Goal: Transaction & Acquisition: Purchase product/service

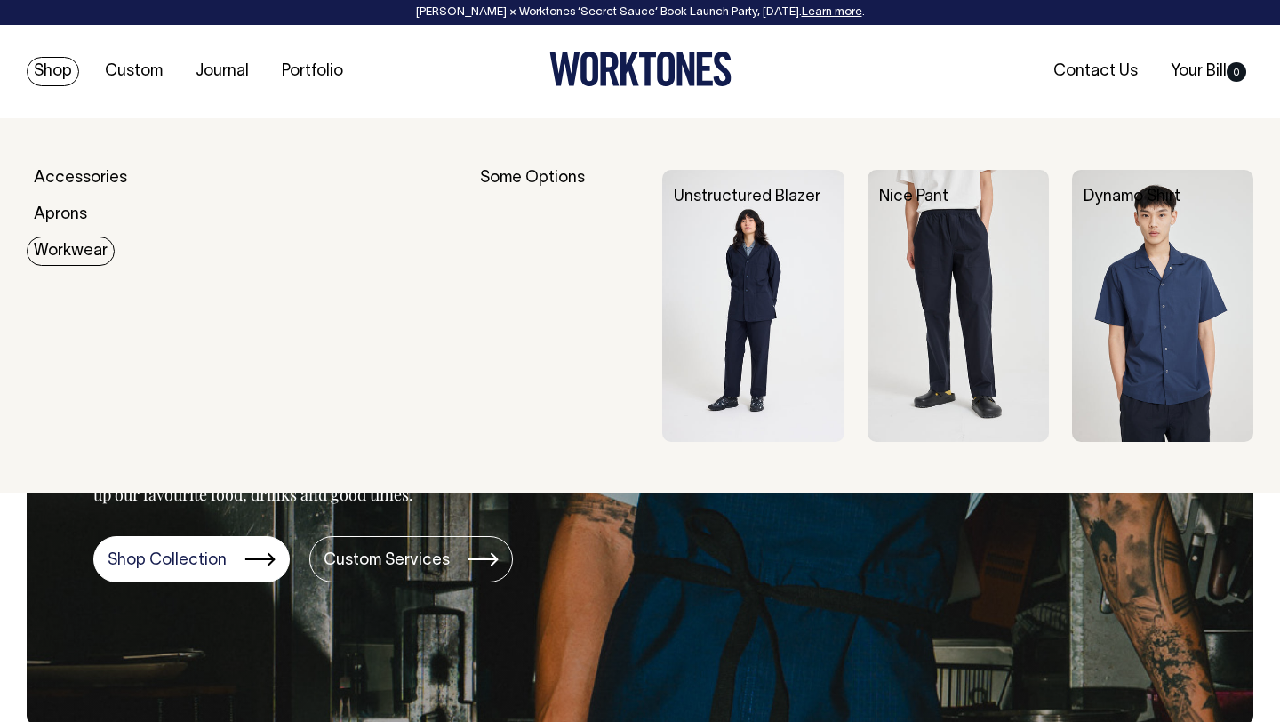
click at [784, 326] on img at bounding box center [752, 306] width 181 height 272
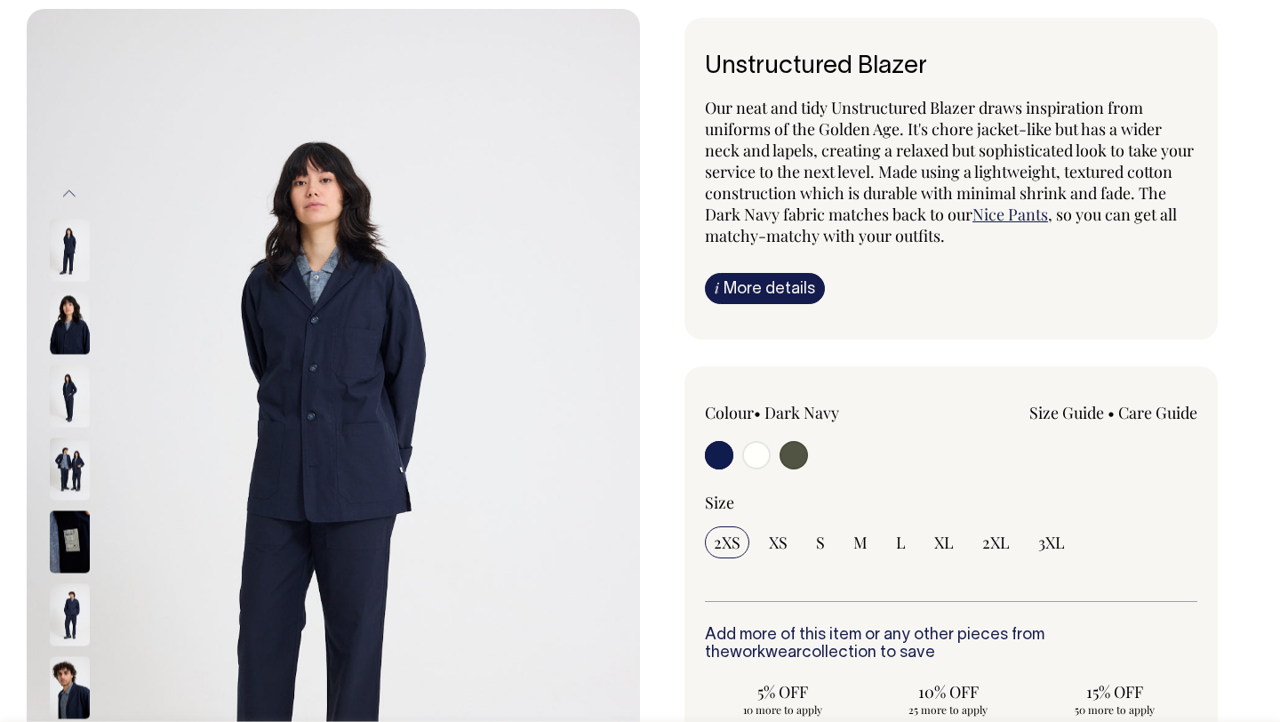
scroll to position [110, 0]
click at [758, 460] on input "radio" at bounding box center [756, 454] width 28 height 28
radio input "true"
radio input "false"
radio input "true"
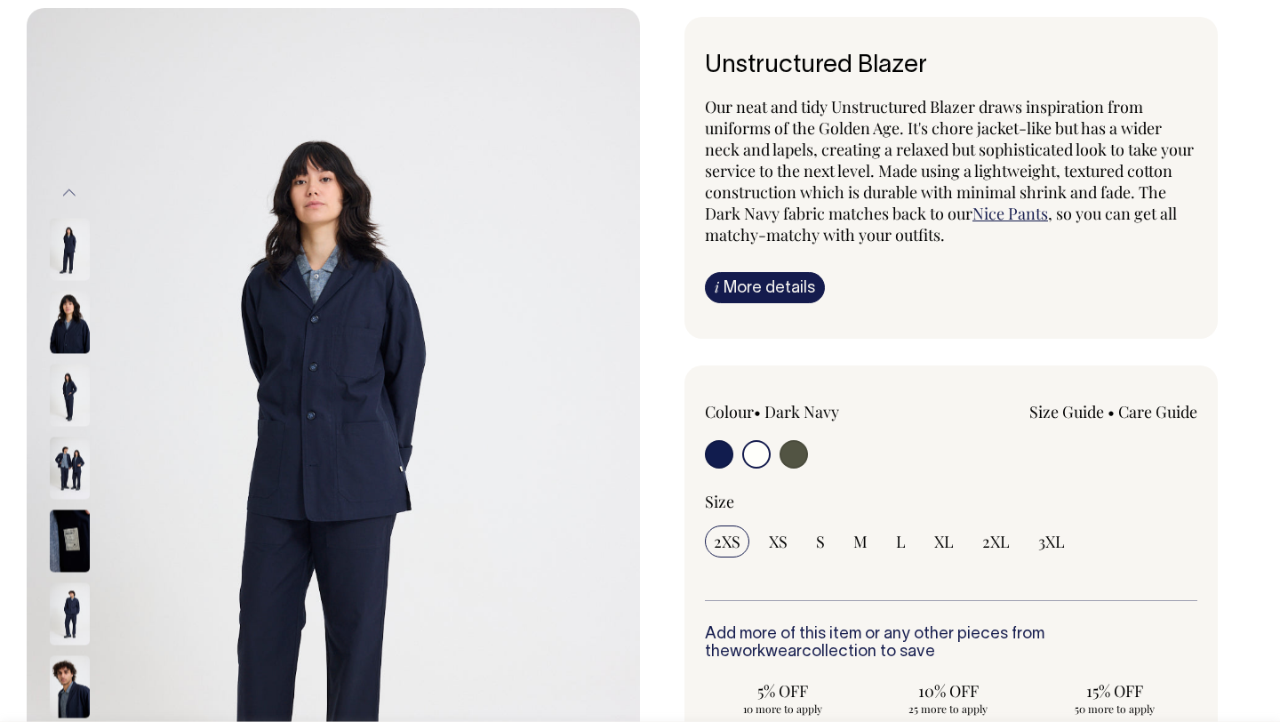
select select "Off-White"
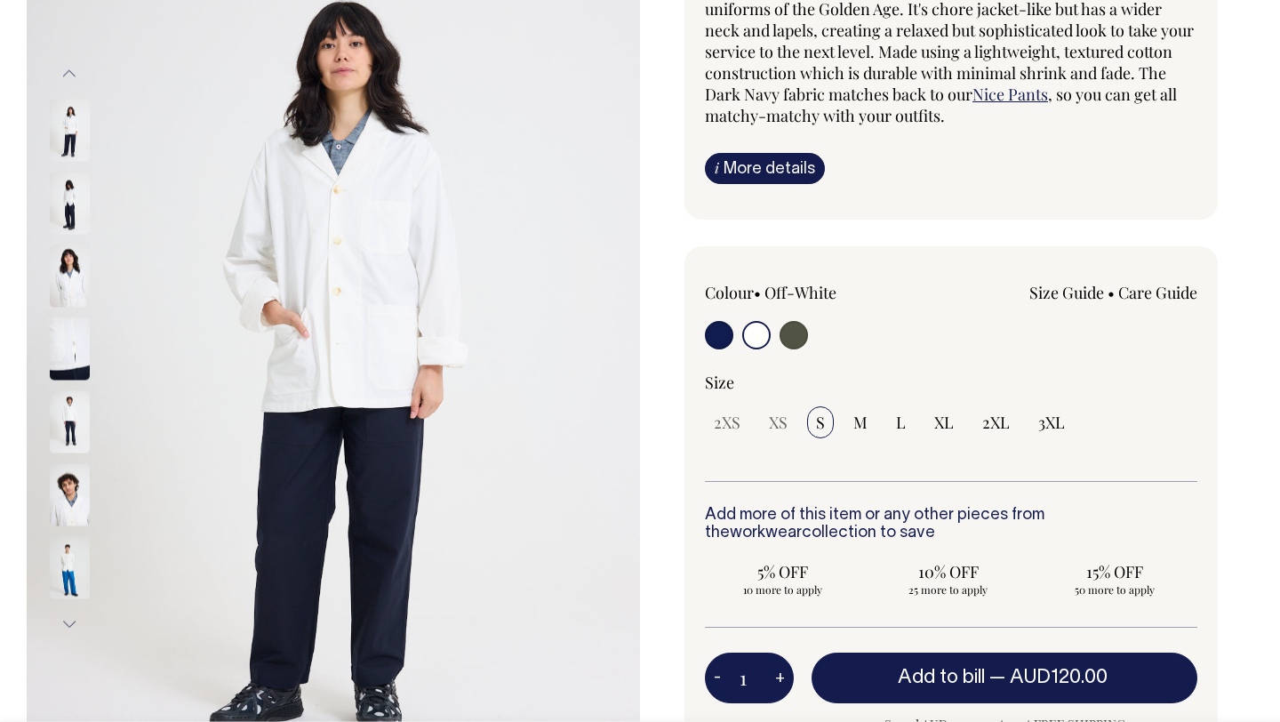
scroll to position [229, 0]
click at [1081, 297] on link "Size Guide" at bounding box center [1067, 292] width 75 height 21
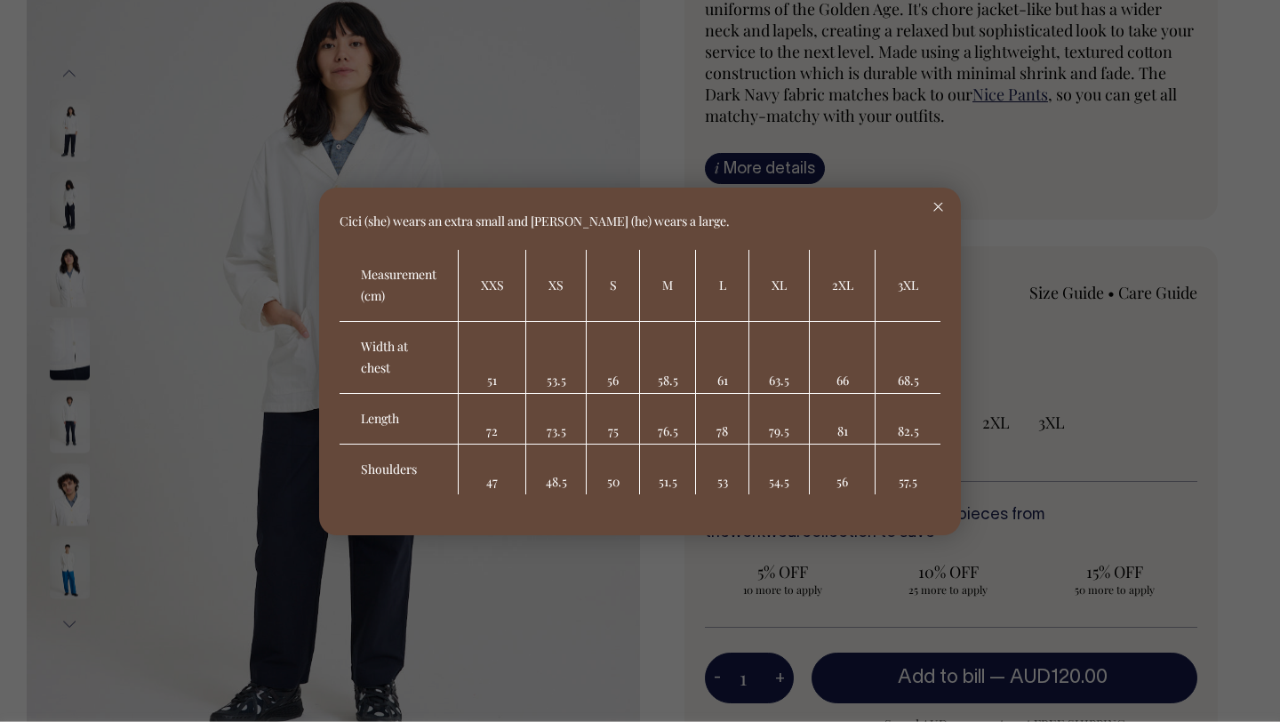
click at [940, 209] on icon at bounding box center [939, 207] width 10 height 9
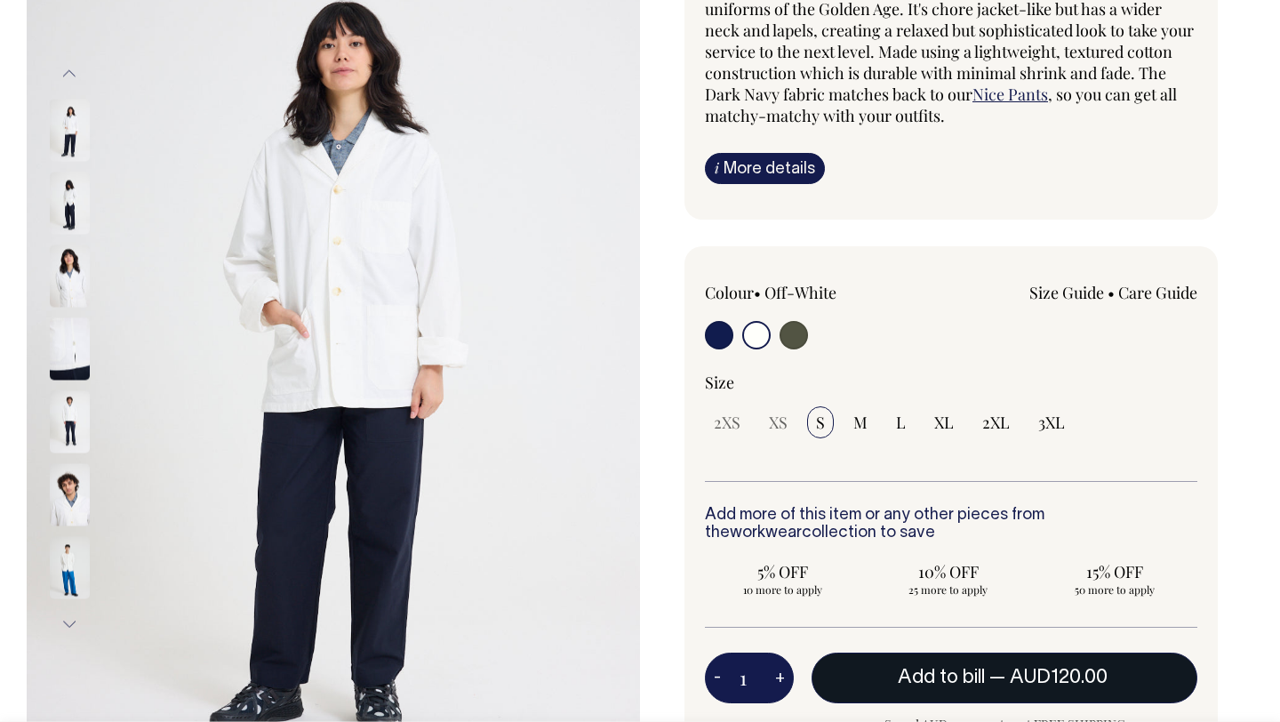
click at [920, 688] on button "Add to bill — AUD120.00" at bounding box center [1005, 678] width 386 height 50
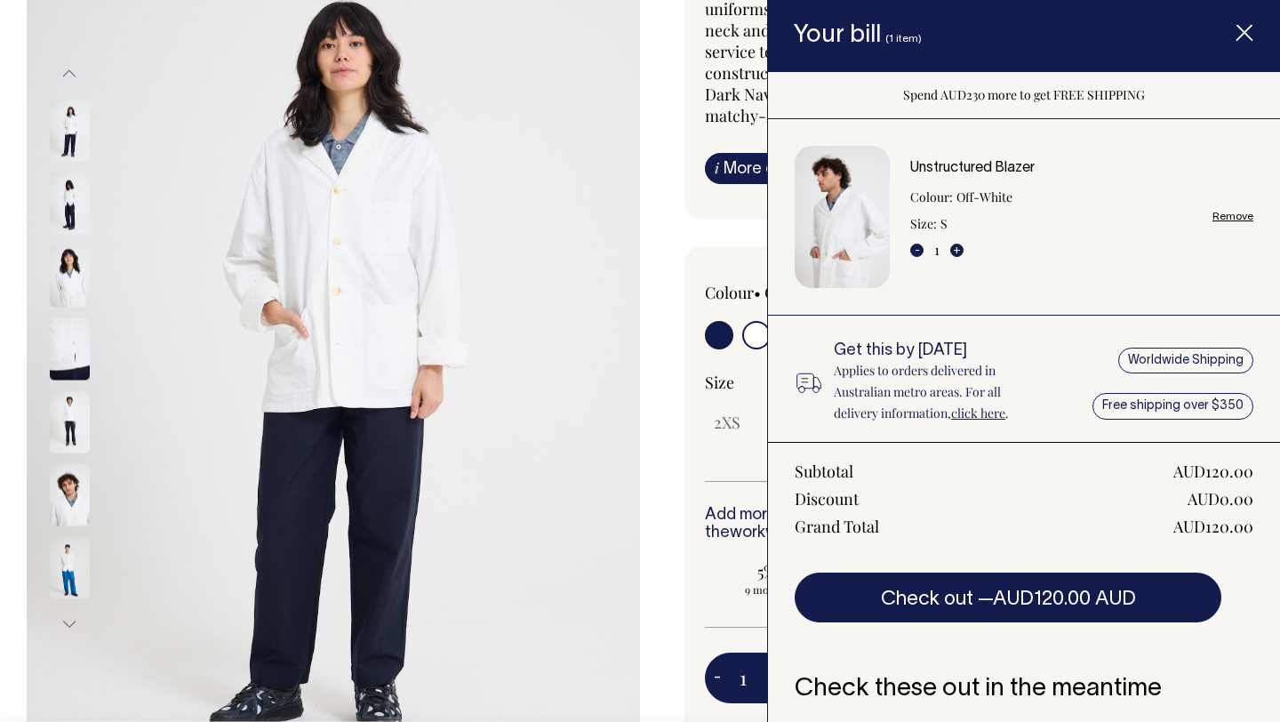
click at [863, 424] on div "Unstructured Blazer Colour: Off-White Size: S - 1 + Remove Get this by [DATE] A…" at bounding box center [1024, 418] width 512 height 598
click at [662, 453] on div "Unstructured Blazer Our neat and tidy Unstructured Blazer draws inspiration fro…" at bounding box center [947, 462] width 614 height 1129
click at [1248, 43] on span "Item added to your cart" at bounding box center [1244, 36] width 71 height 76
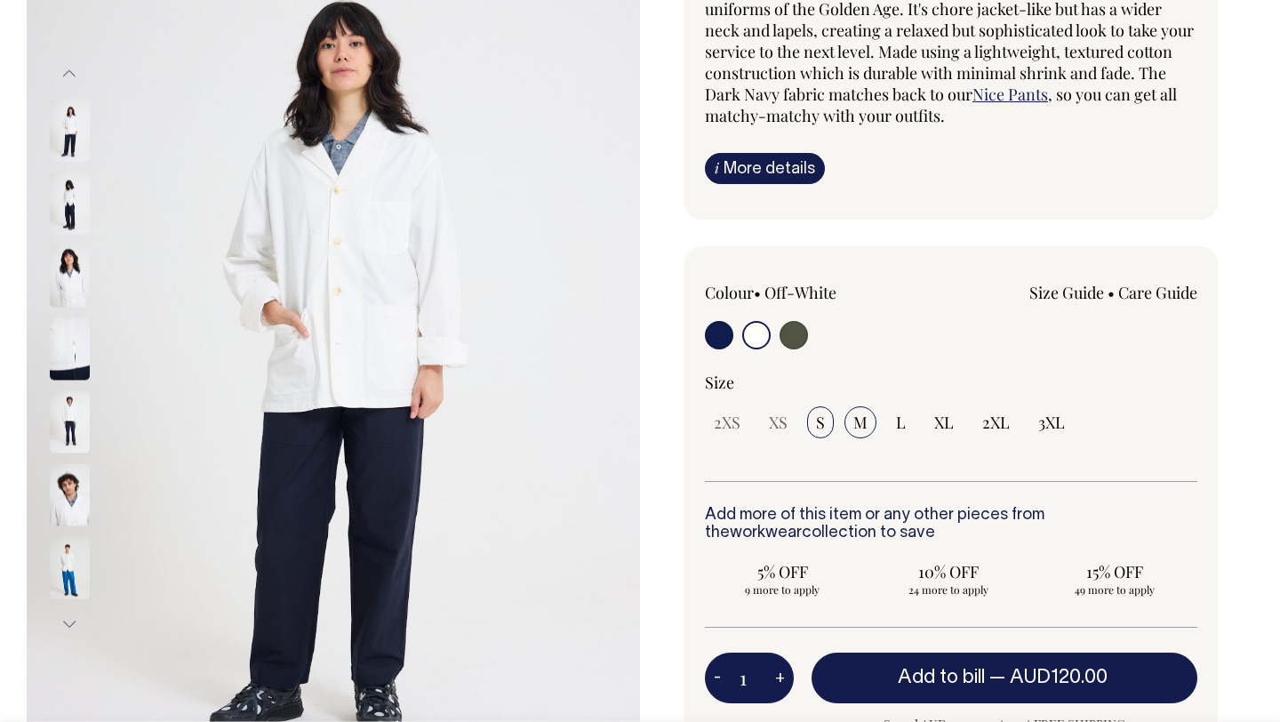
click at [866, 419] on span "M" at bounding box center [861, 422] width 14 height 21
click at [866, 419] on input "M" at bounding box center [861, 422] width 32 height 32
radio input "true"
select select "M"
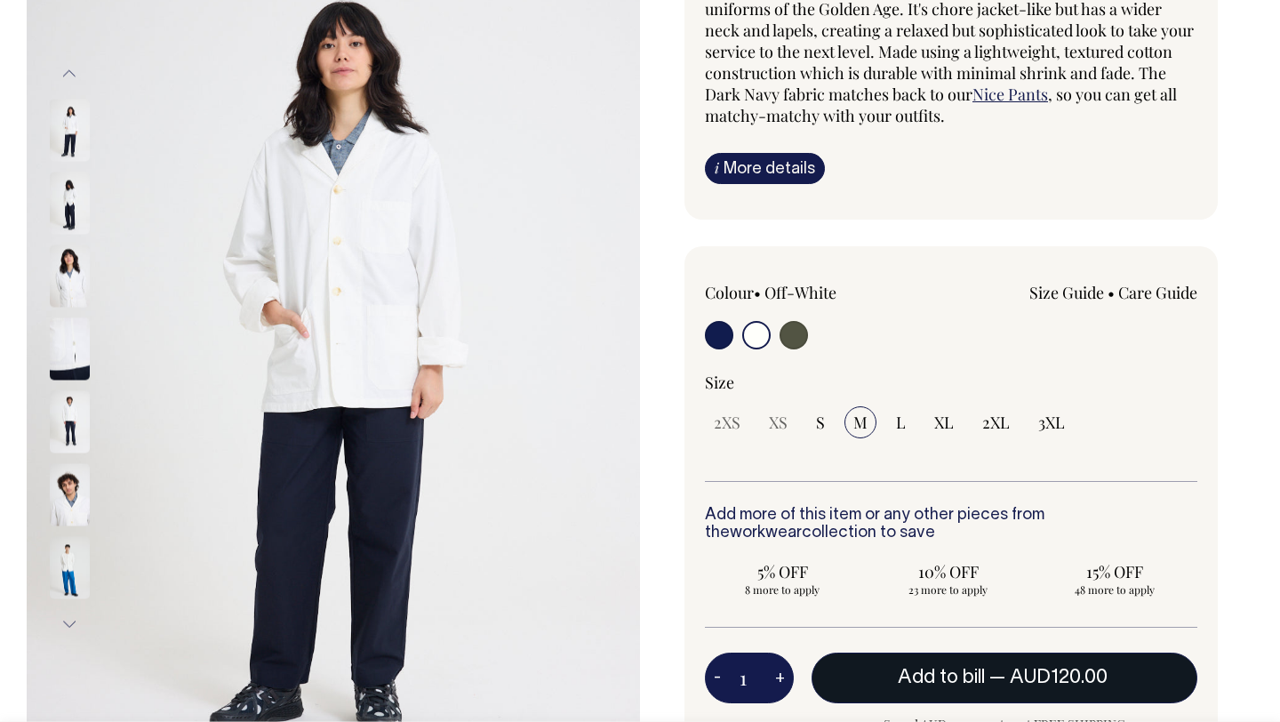
click at [927, 679] on span "Add to bill" at bounding box center [941, 678] width 87 height 18
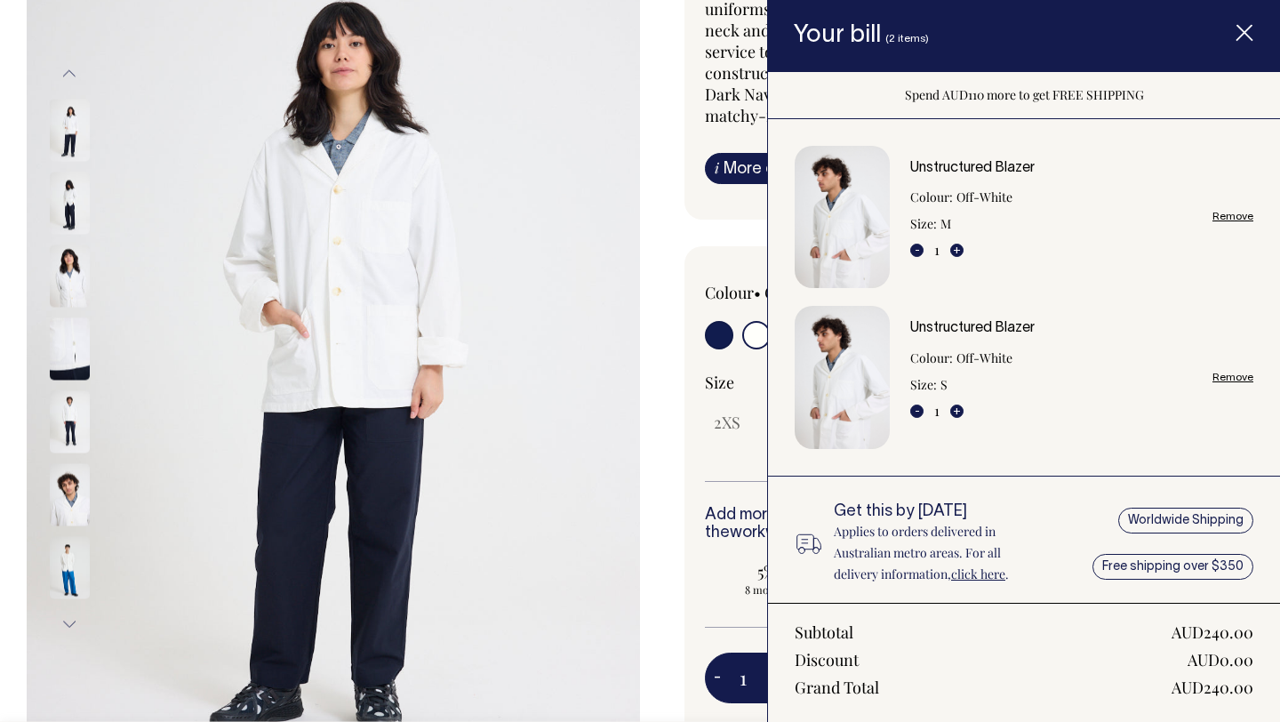
click at [683, 550] on div "Unstructured Blazer Our neat and tidy Unstructured Blazer draws inspiration fro…" at bounding box center [947, 462] width 614 height 1129
click at [1249, 31] on icon "Item added to your cart" at bounding box center [1245, 34] width 18 height 18
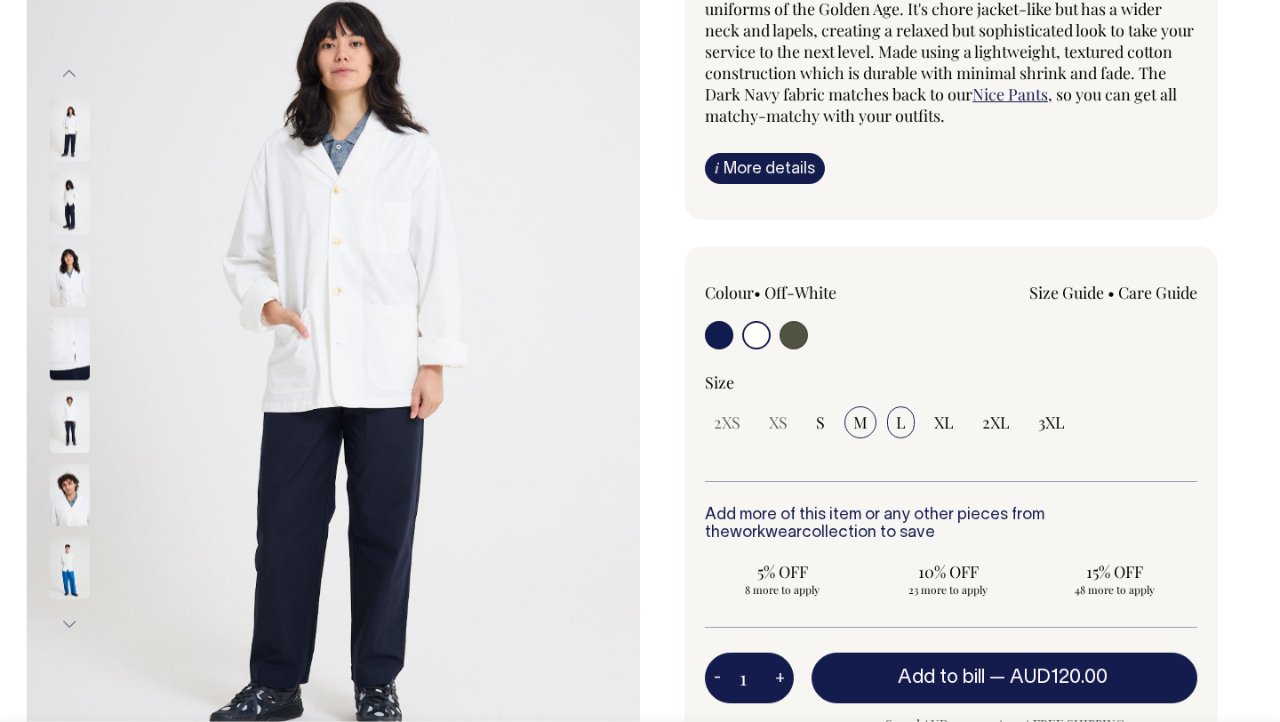
click at [900, 426] on span "L" at bounding box center [901, 422] width 10 height 21
click at [900, 426] on input "L" at bounding box center [901, 422] width 28 height 32
radio input "true"
select select "L"
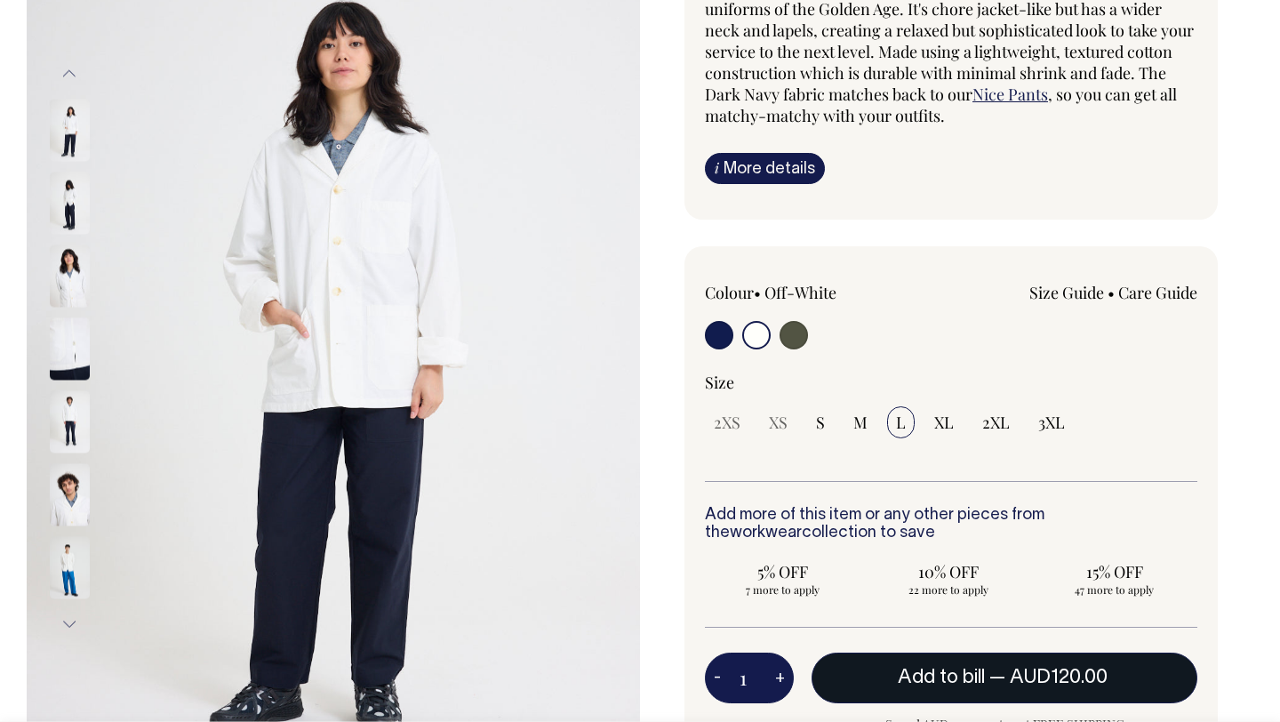
click at [932, 678] on span "Add to bill" at bounding box center [941, 678] width 87 height 18
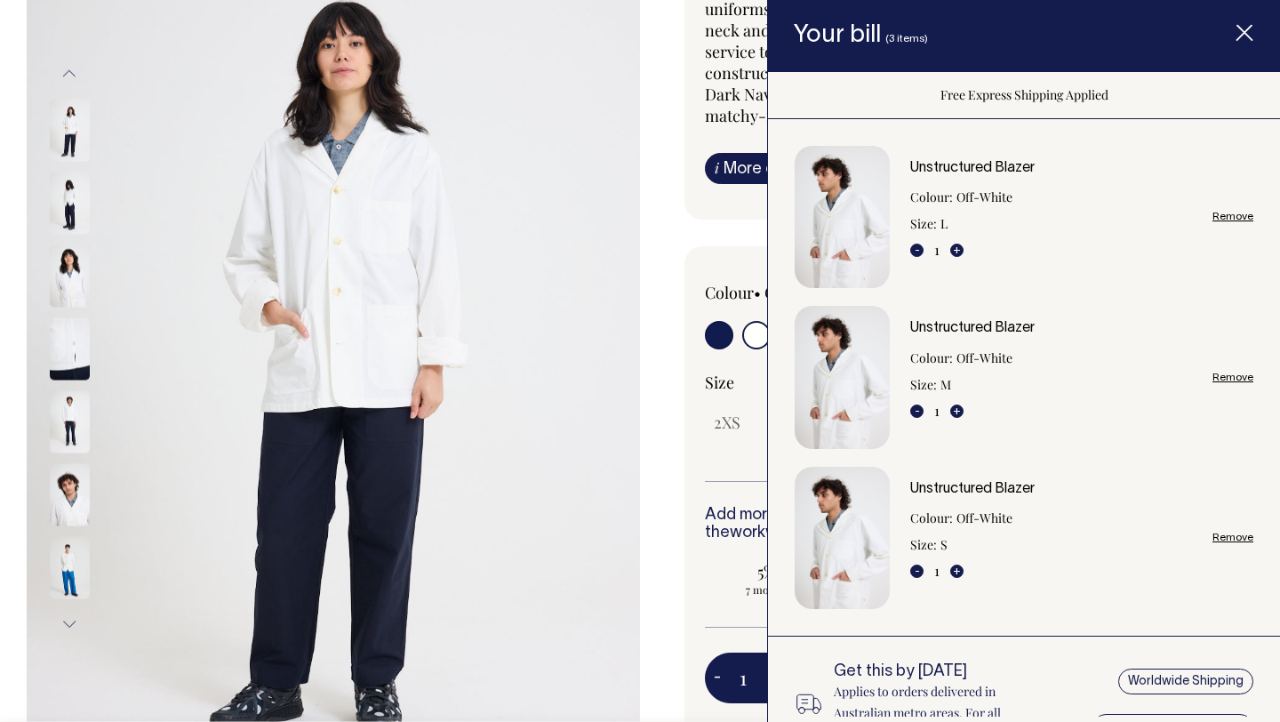
click at [1241, 39] on icon "Item added to your cart" at bounding box center [1245, 34] width 18 height 18
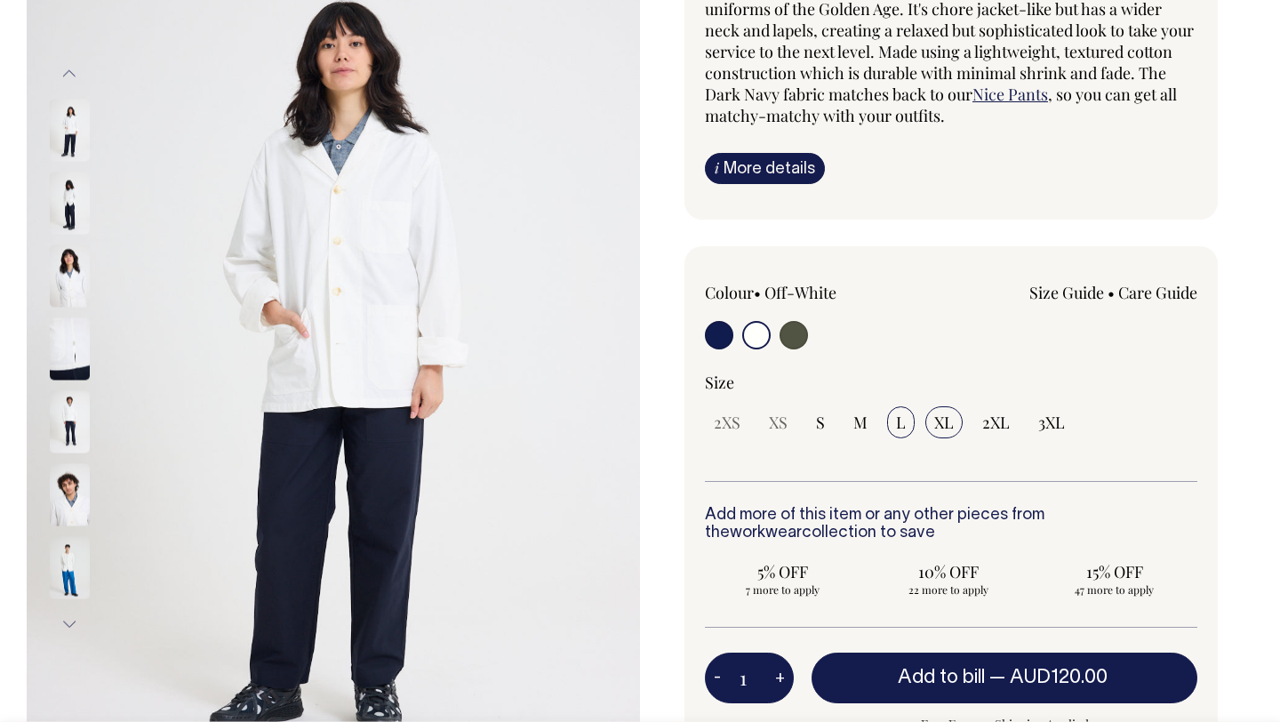
click at [943, 429] on span "XL" at bounding box center [945, 422] width 20 height 21
click at [943, 429] on input "XL" at bounding box center [944, 422] width 37 height 32
radio input "true"
select select "XL"
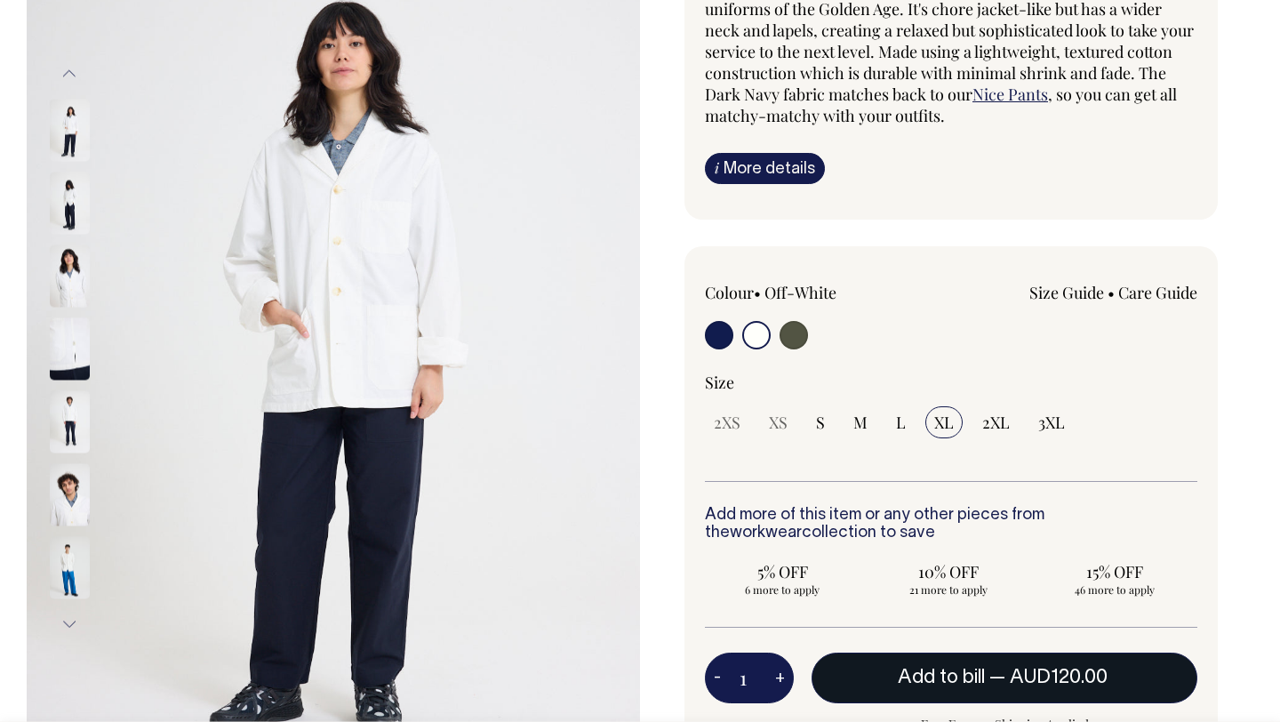
click at [927, 683] on span "Add to bill" at bounding box center [941, 678] width 87 height 18
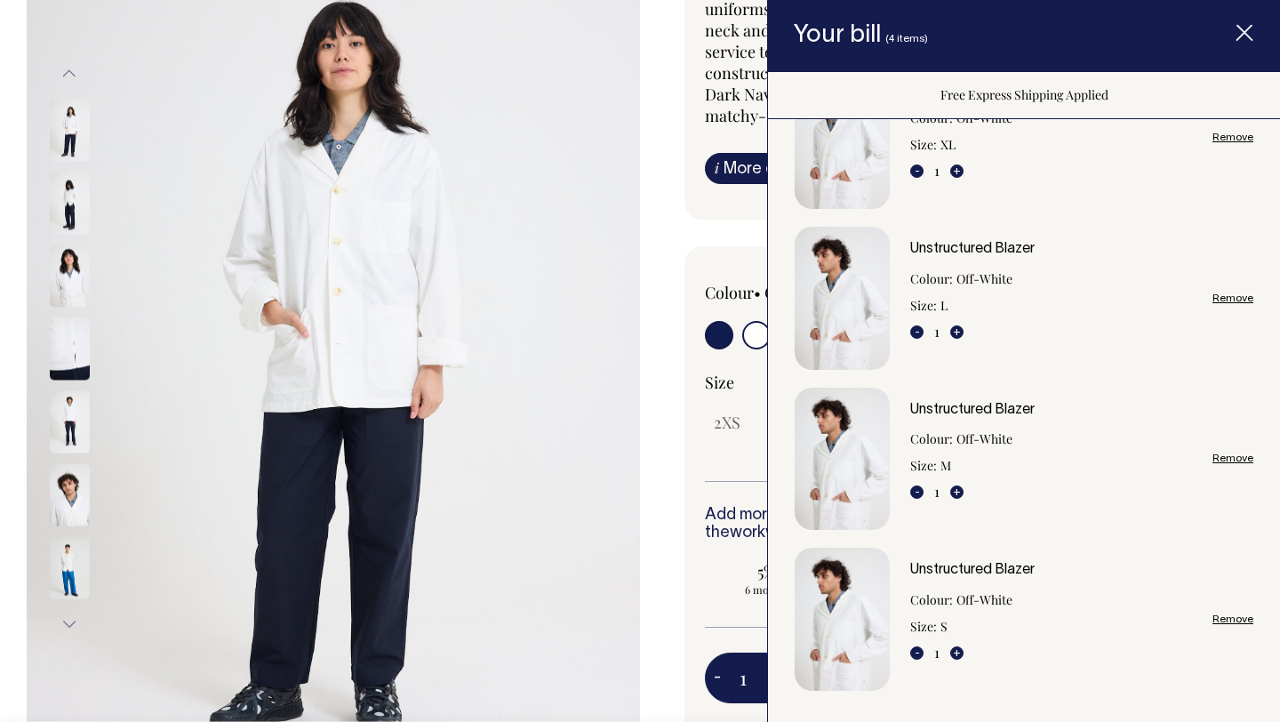
scroll to position [85, 0]
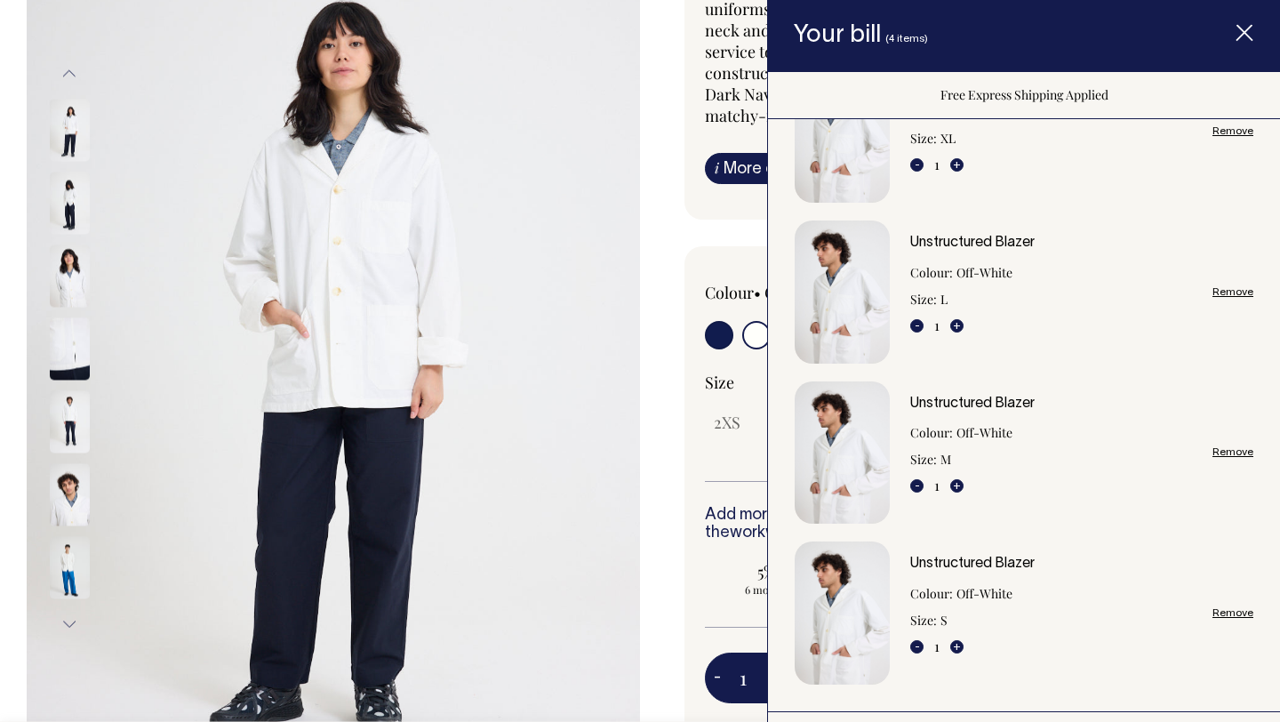
click at [1256, 31] on span "Item added to your cart" at bounding box center [1244, 36] width 71 height 76
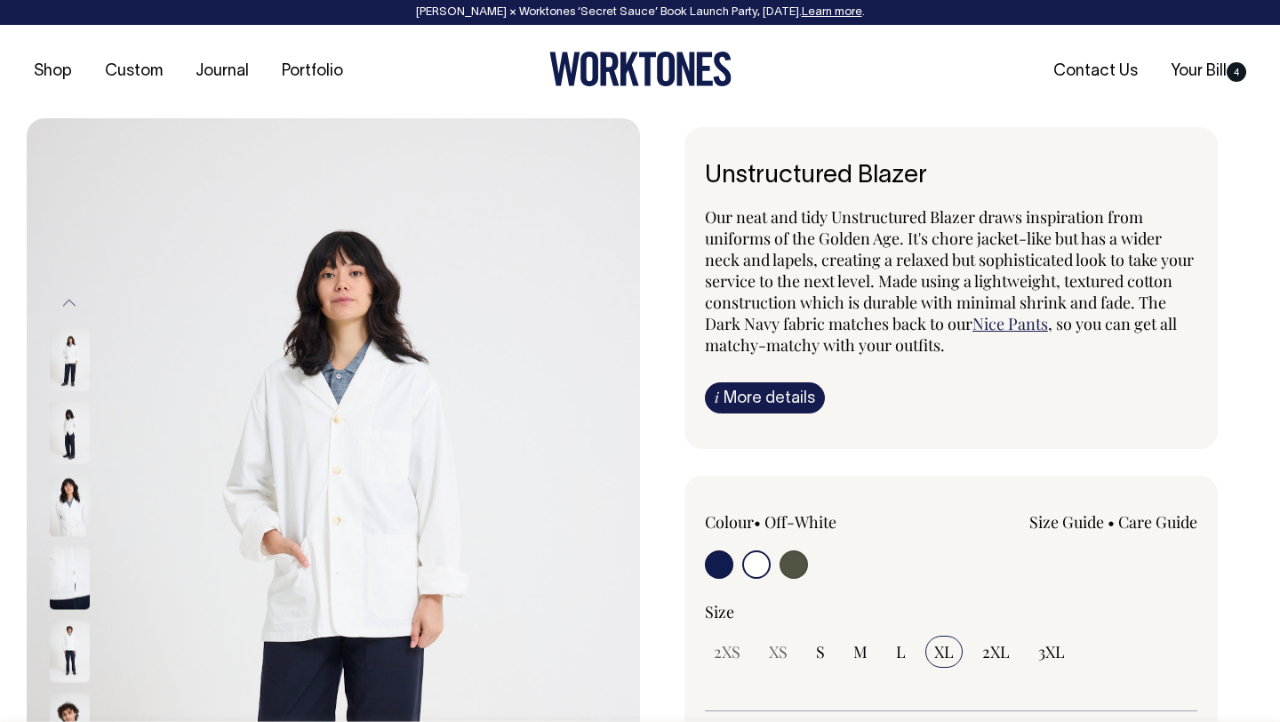
scroll to position [0, 0]
click at [1223, 78] on link "Your Bill 4" at bounding box center [1209, 71] width 90 height 29
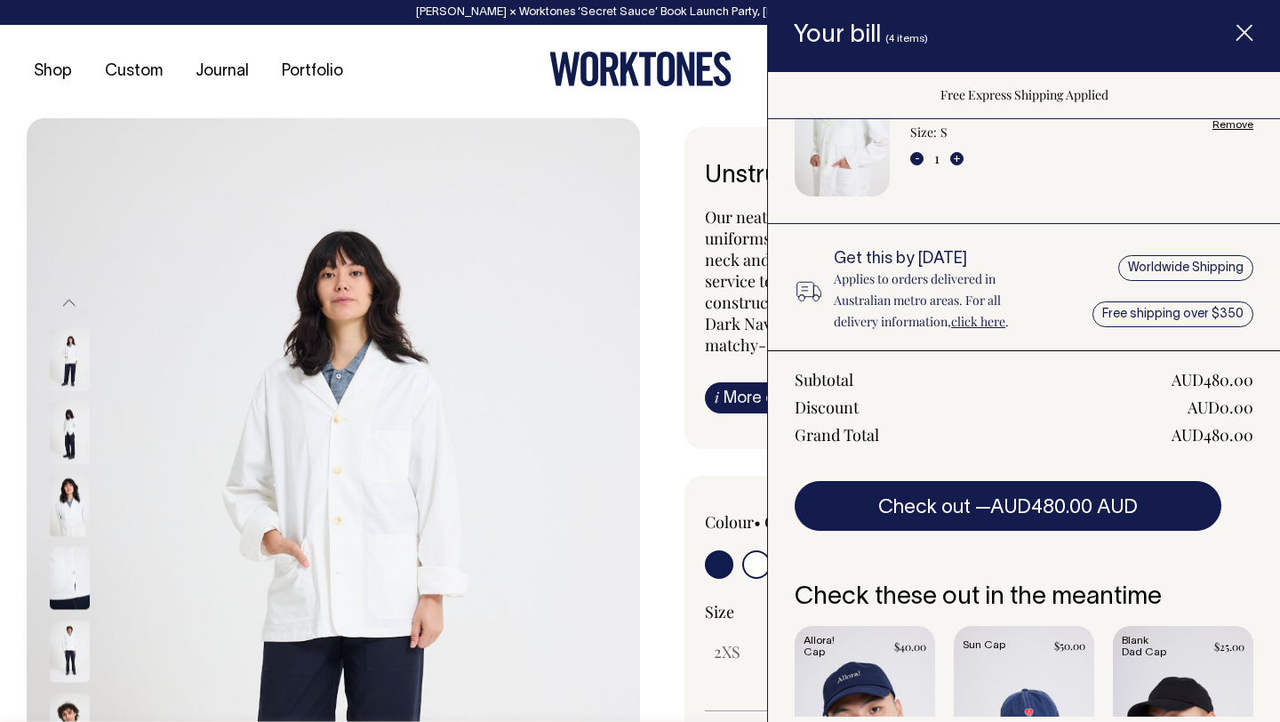
scroll to position [719, 0]
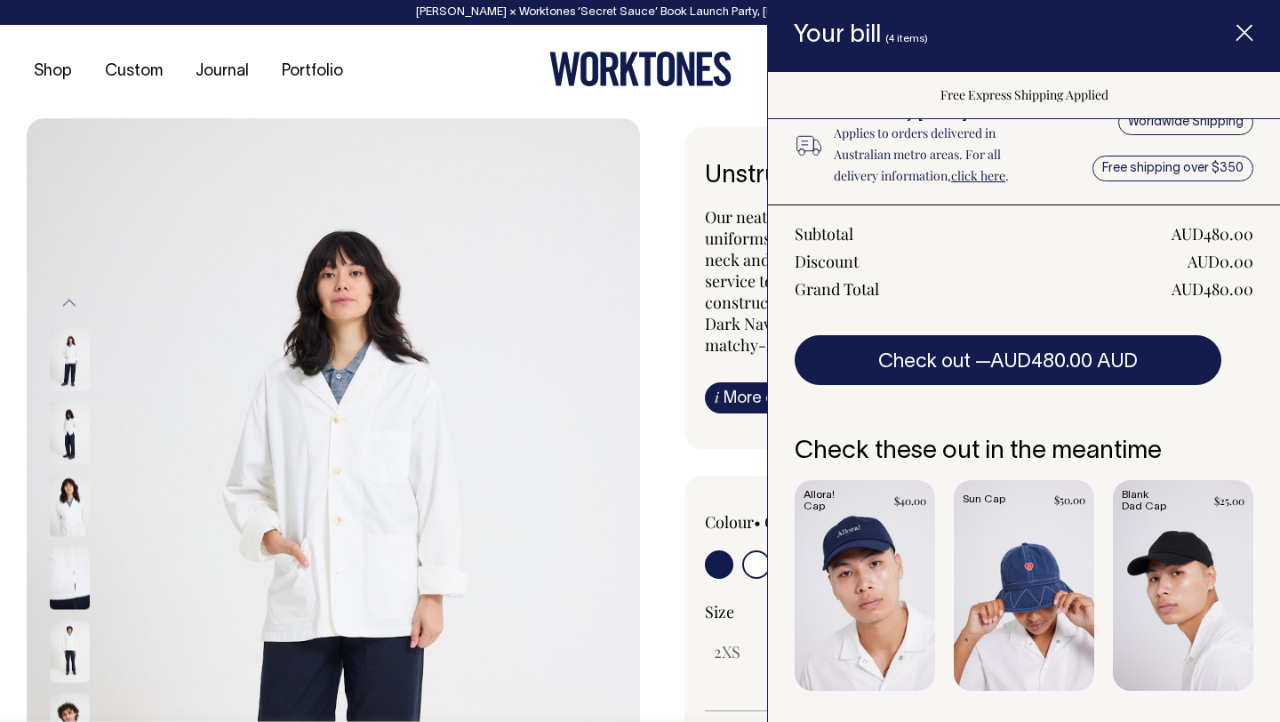
click at [1241, 35] on icon "Item added to your cart" at bounding box center [1245, 34] width 18 height 18
